Goal: Task Accomplishment & Management: Manage account settings

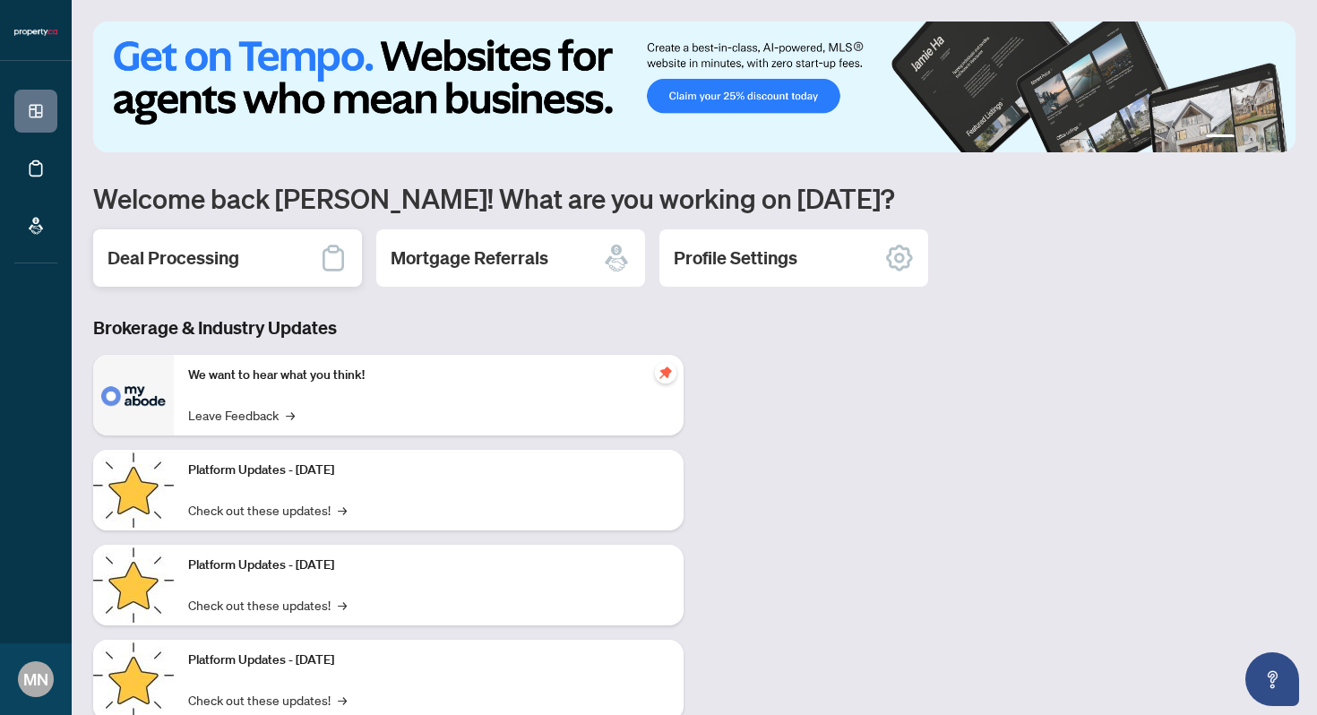
click at [254, 274] on div "Deal Processing" at bounding box center [227, 257] width 269 height 57
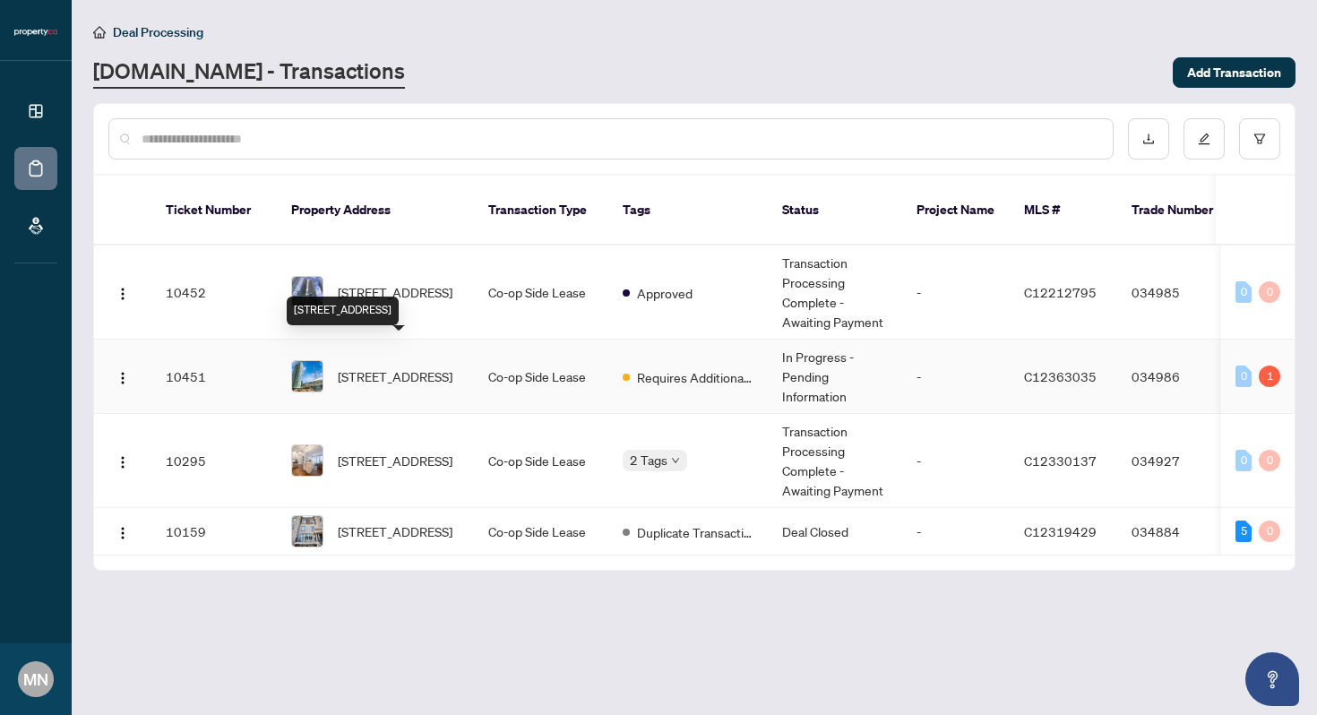
click at [429, 367] on span "[STREET_ADDRESS]" at bounding box center [395, 377] width 115 height 20
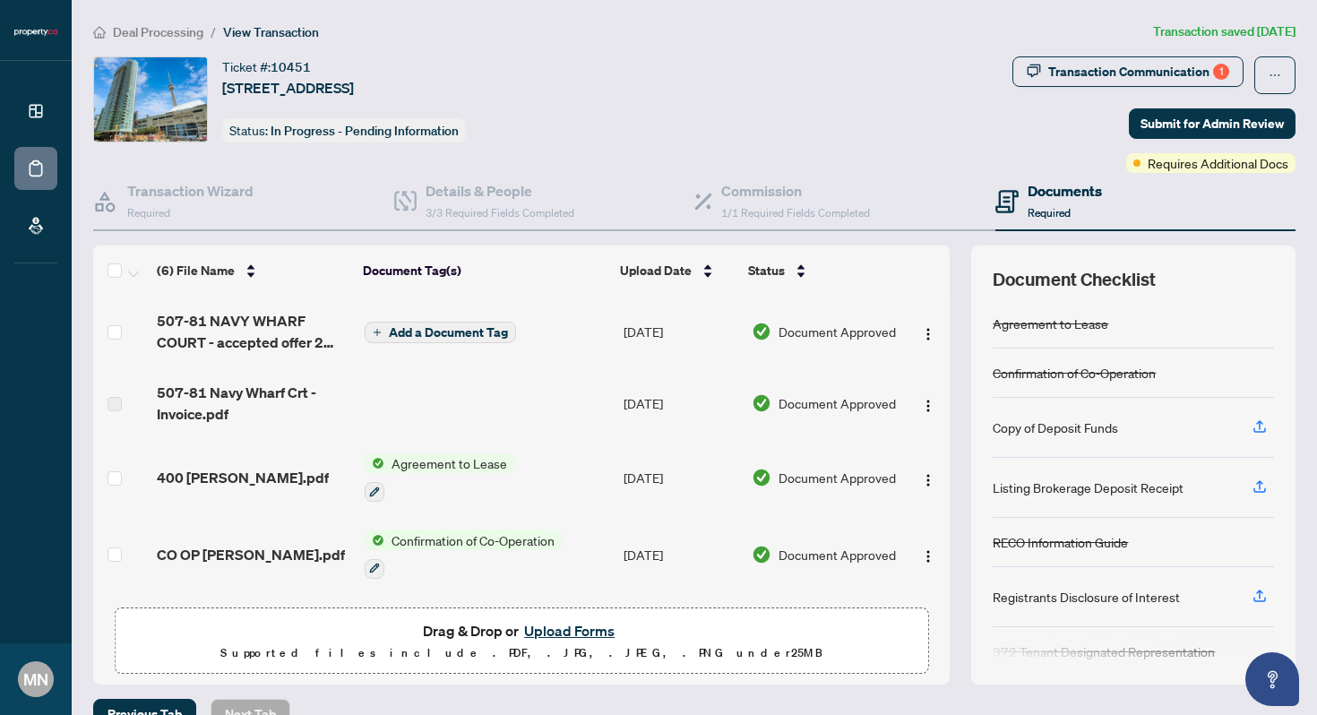
click at [575, 626] on button "Upload Forms" at bounding box center [569, 630] width 101 height 23
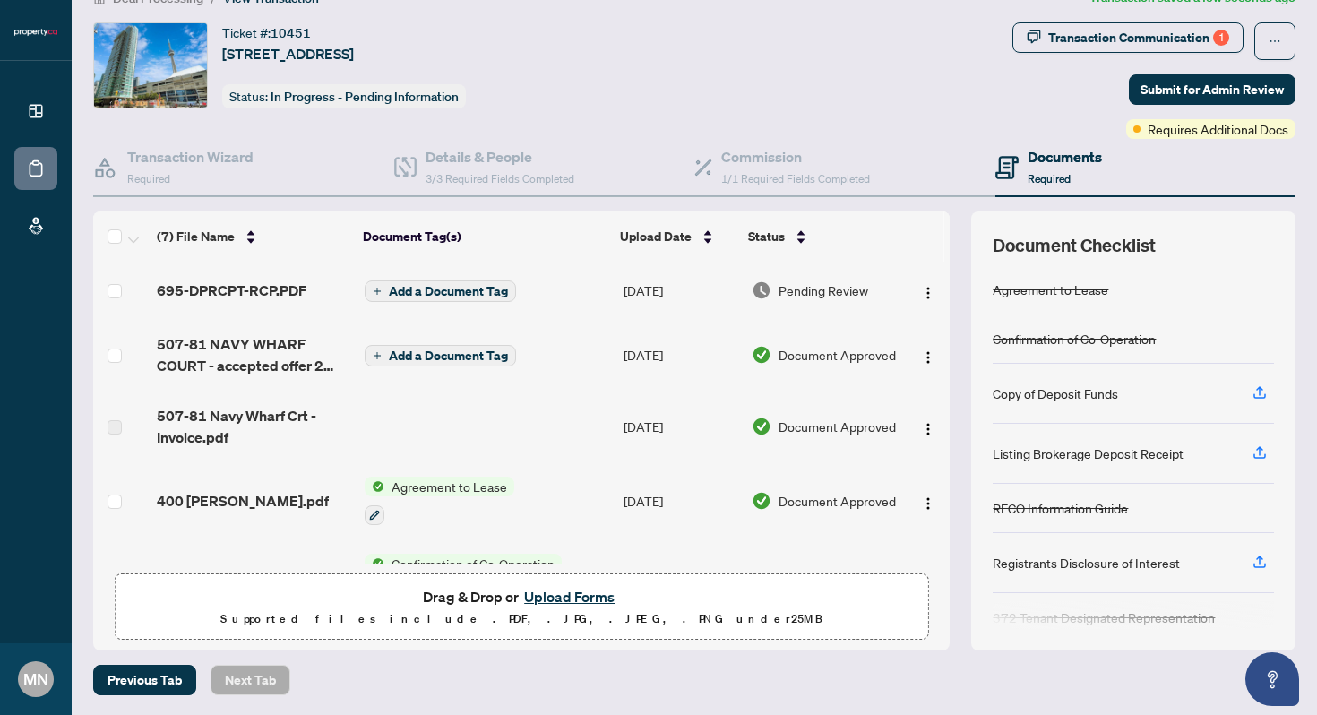
click at [445, 291] on span "Add a Document Tag" at bounding box center [448, 291] width 119 height 13
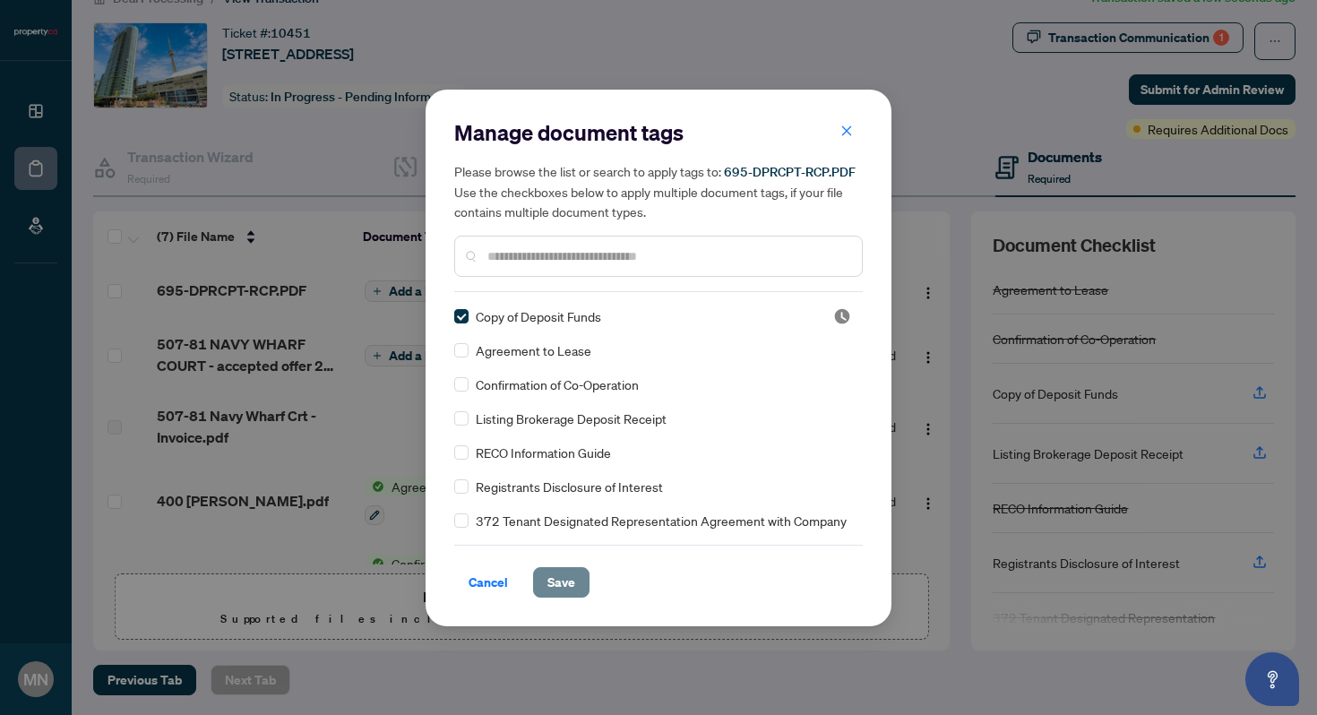
click at [566, 579] on span "Save" at bounding box center [562, 582] width 28 height 29
